Goal: Task Accomplishment & Management: Manage account settings

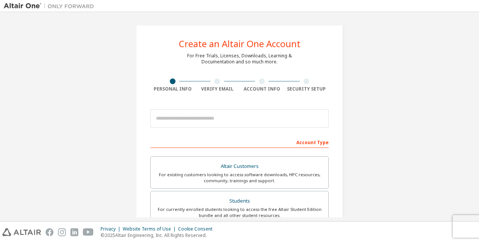
scroll to position [75, 0]
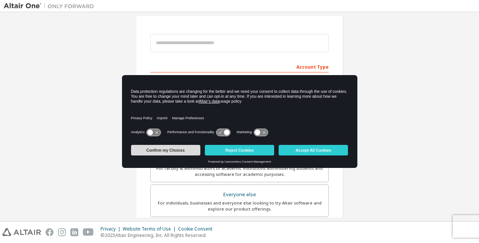
click at [165, 151] on button "Confirm my Choices" at bounding box center [165, 150] width 69 height 11
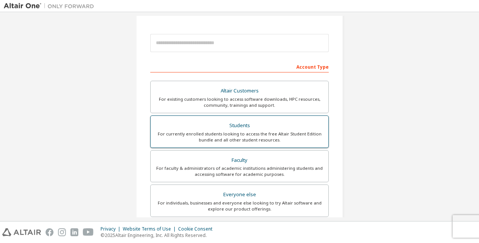
click at [209, 141] on div "For currently enrolled students looking to access the free Altair Student Editi…" at bounding box center [239, 137] width 169 height 12
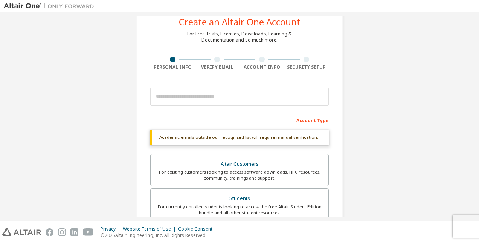
scroll to position [0, 0]
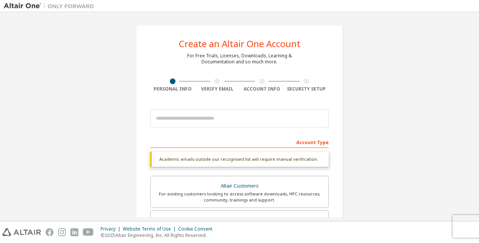
click at [167, 140] on div "Account Type" at bounding box center [239, 142] width 179 height 12
click at [171, 145] on div "Account Type" at bounding box center [239, 142] width 179 height 12
drag, startPoint x: 215, startPoint y: 158, endPoint x: 334, endPoint y: 154, distance: 119.5
click at [334, 154] on div "Create an Altair One Account For Free Trials, Licenses, Downloads, Learning & D…" at bounding box center [239, 225] width 207 height 401
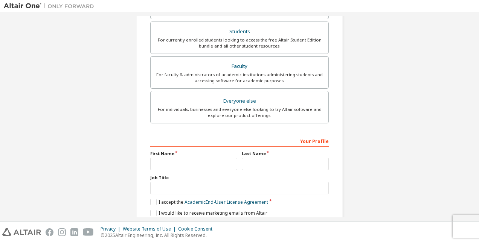
scroll to position [216, 0]
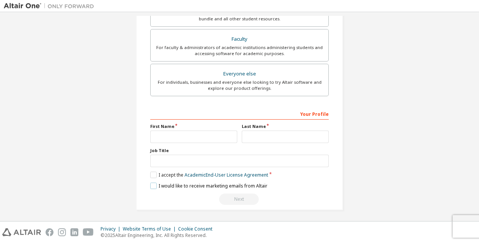
click at [154, 184] on label "I would like to receive marketing emails from Altair" at bounding box center [208, 185] width 117 height 6
click at [151, 171] on label "I accept the Academic End-User License Agreement" at bounding box center [209, 174] width 118 height 6
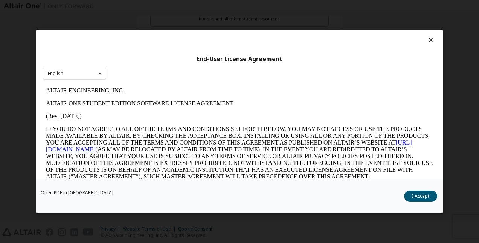
scroll to position [0, 0]
click at [420, 193] on button "I Accept" at bounding box center [420, 195] width 33 height 11
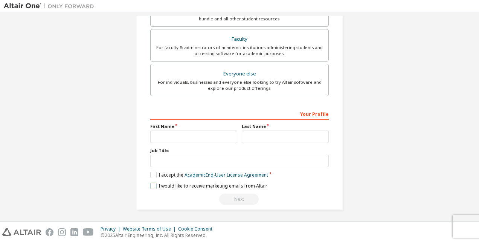
click at [153, 182] on label "I would like to receive marketing emails from Altair" at bounding box center [208, 185] width 117 height 6
click at [156, 132] on input "text" at bounding box center [193, 136] width 87 height 12
type input "******"
type input "***"
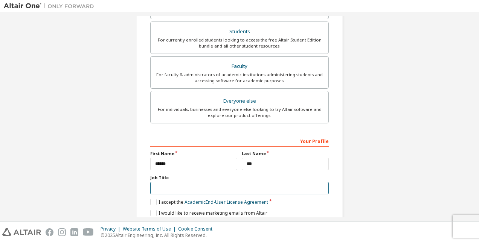
scroll to position [216, 0]
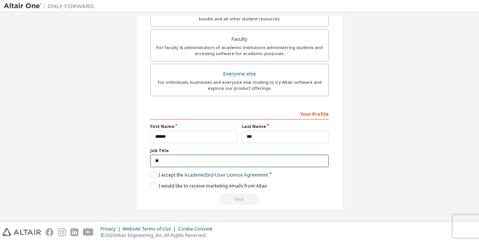
type input "*"
type input "*******"
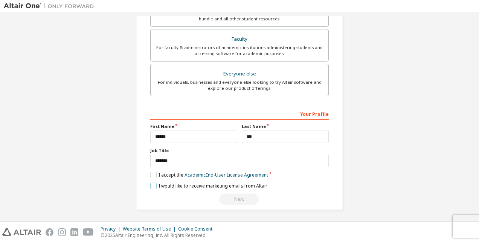
click at [154, 184] on label "I would like to receive marketing emails from Altair" at bounding box center [208, 185] width 117 height 6
click at [229, 197] on div "Next" at bounding box center [239, 198] width 179 height 11
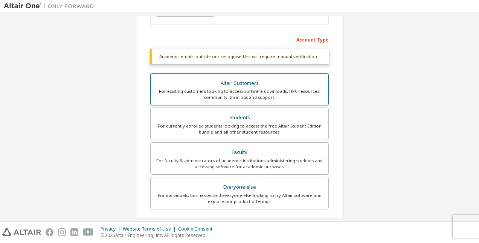
scroll to position [27, 0]
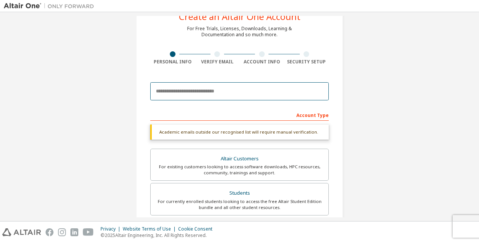
click at [202, 90] on input "email" at bounding box center [239, 91] width 179 height 18
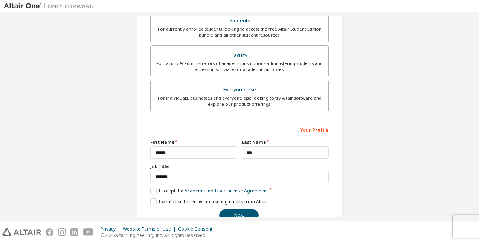
scroll to position [196, 0]
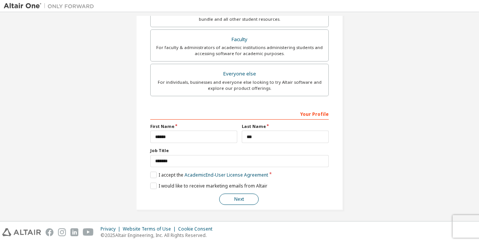
type input "**********"
click at [234, 198] on button "Next" at bounding box center [239, 198] width 40 height 11
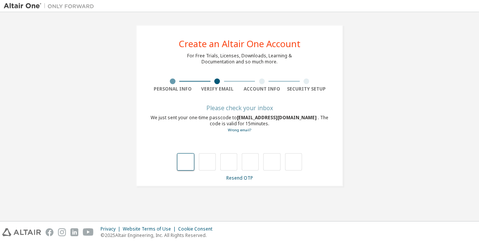
type input "*"
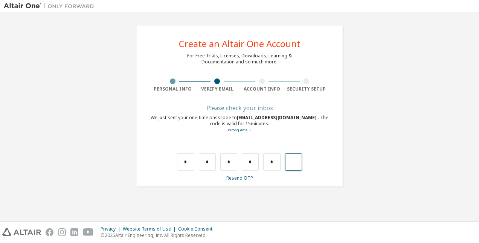
type input "*"
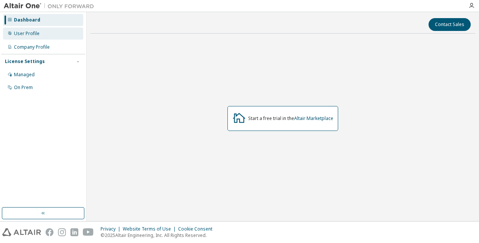
click at [47, 37] on div "User Profile" at bounding box center [43, 34] width 80 height 12
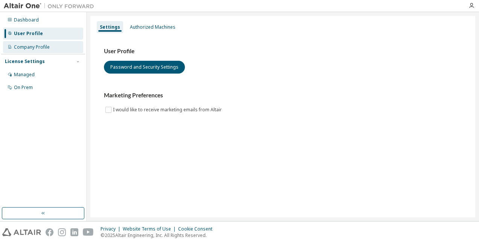
click at [46, 44] on div "Company Profile" at bounding box center [43, 47] width 80 height 12
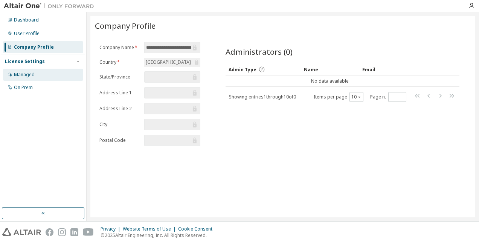
click at [37, 76] on div "Managed" at bounding box center [43, 75] width 80 height 12
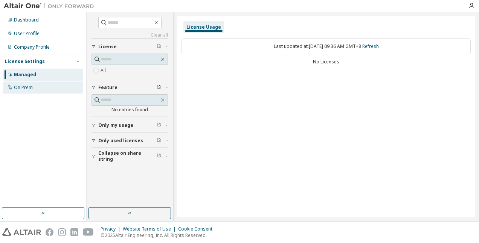
click at [30, 83] on div "On Prem" at bounding box center [43, 87] width 80 height 12
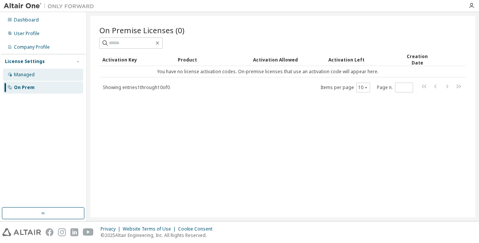
click at [18, 72] on div "Managed" at bounding box center [24, 75] width 21 height 6
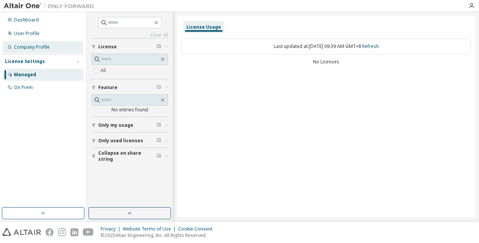
click at [31, 46] on div "Company Profile" at bounding box center [32, 47] width 36 height 6
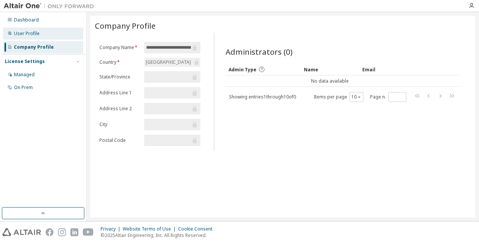
click at [31, 36] on div "User Profile" at bounding box center [27, 34] width 26 height 6
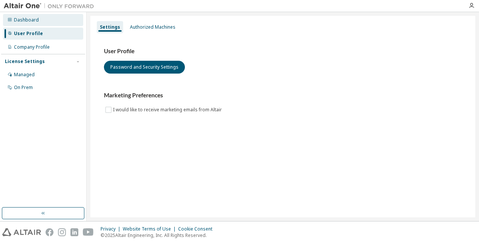
click at [25, 20] on div "Dashboard" at bounding box center [26, 20] width 25 height 6
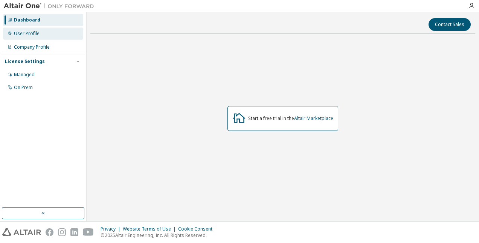
click at [48, 35] on div "User Profile" at bounding box center [43, 34] width 80 height 12
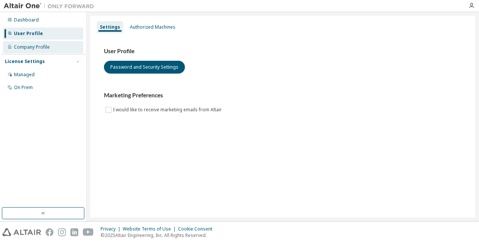
click at [37, 46] on div "Company Profile" at bounding box center [32, 47] width 36 height 6
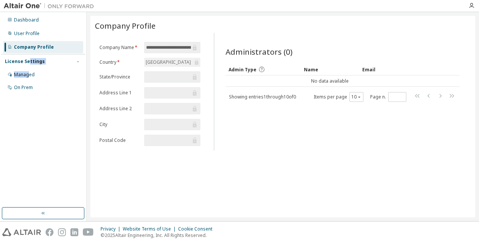
click at [28, 64] on div "License Settings Managed On Prem" at bounding box center [43, 74] width 84 height 40
drag, startPoint x: 28, startPoint y: 64, endPoint x: 22, endPoint y: 82, distance: 18.9
click at [22, 80] on div "Managed" at bounding box center [43, 75] width 80 height 12
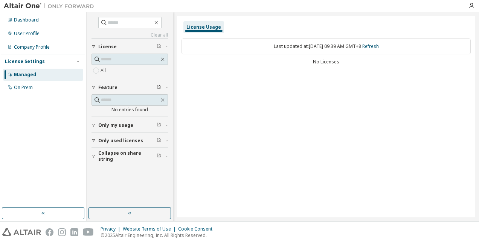
click at [318, 49] on div "Last updated at: Sat 2025-10-04 09:39 AM GMT+8 Refresh" at bounding box center [326, 46] width 289 height 16
click at [145, 109] on div "No entries found" at bounding box center [130, 110] width 76 height 6
click at [124, 124] on span "Only my usage" at bounding box center [115, 125] width 35 height 6
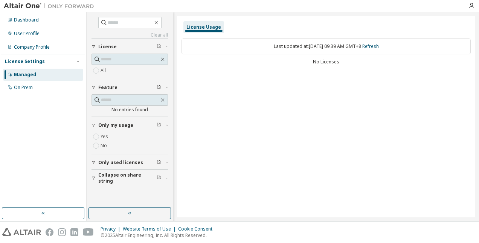
click at [113, 155] on button "Only used licenses" at bounding box center [130, 162] width 76 height 17
click at [109, 195] on span "Collapse on share string" at bounding box center [127, 200] width 58 height 12
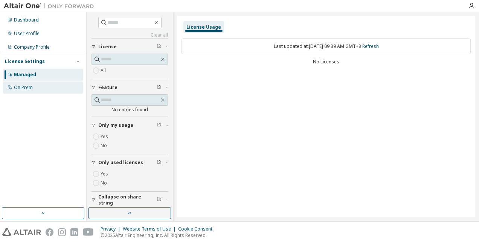
click at [16, 84] on div "On Prem" at bounding box center [43, 87] width 80 height 12
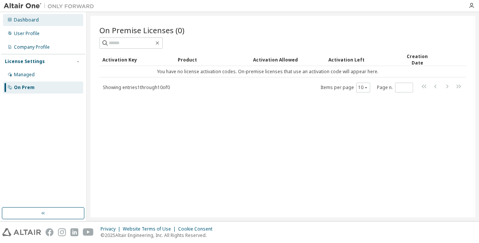
click at [29, 21] on div "Dashboard" at bounding box center [26, 20] width 25 height 6
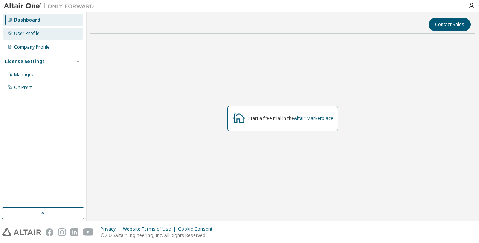
click at [49, 32] on div "User Profile" at bounding box center [43, 34] width 80 height 12
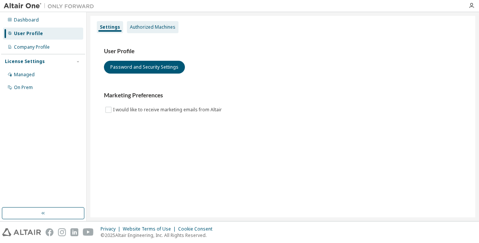
click at [156, 25] on div "Authorized Machines" at bounding box center [153, 27] width 46 height 6
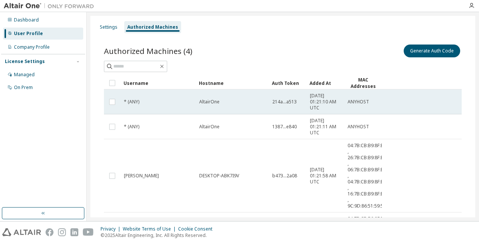
click at [287, 99] on span "214a...a513" at bounding box center [284, 102] width 24 height 6
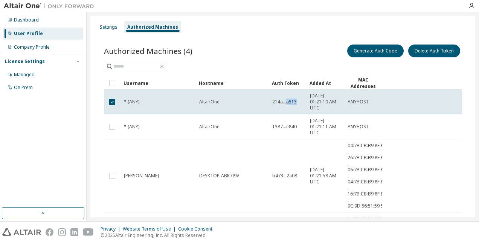
click at [287, 99] on span "214a...a513" at bounding box center [284, 102] width 24 height 6
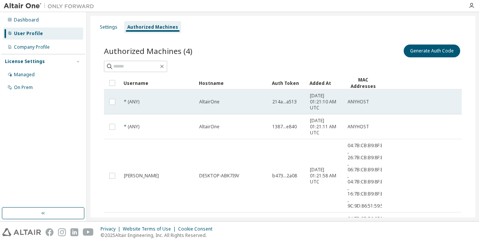
click at [275, 99] on span "214a...a513" at bounding box center [284, 102] width 24 height 6
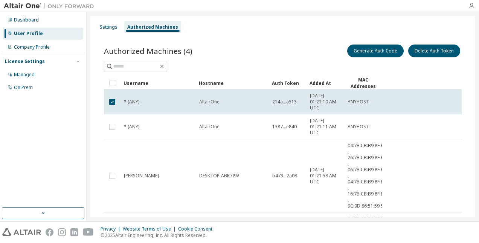
click at [469, 5] on icon "button" at bounding box center [472, 6] width 6 height 6
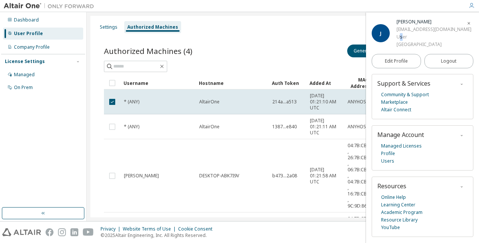
click at [397, 41] on div "User" at bounding box center [434, 37] width 75 height 8
